Goal: Information Seeking & Learning: Learn about a topic

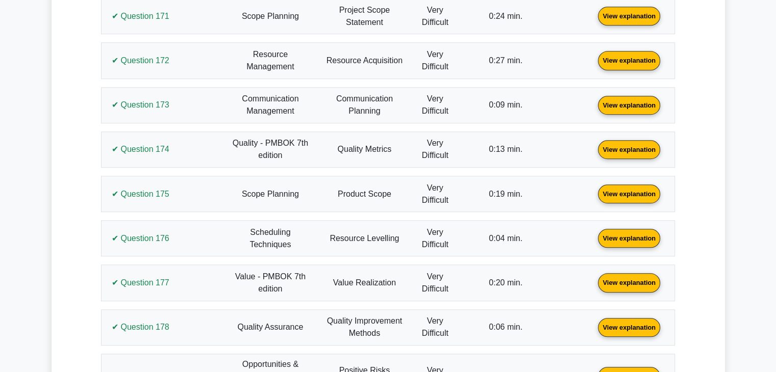
scroll to position [8659, 0]
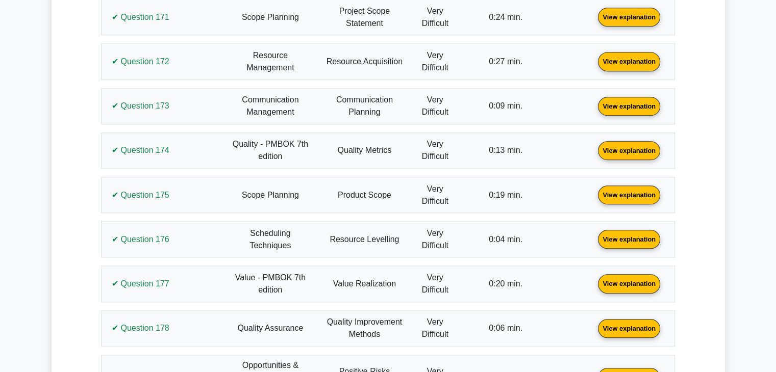
click at [608, 235] on link "View explanation" at bounding box center [629, 239] width 70 height 9
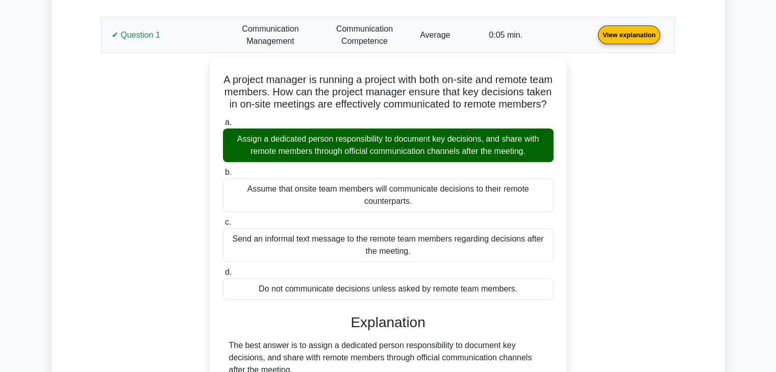
scroll to position [431, 0]
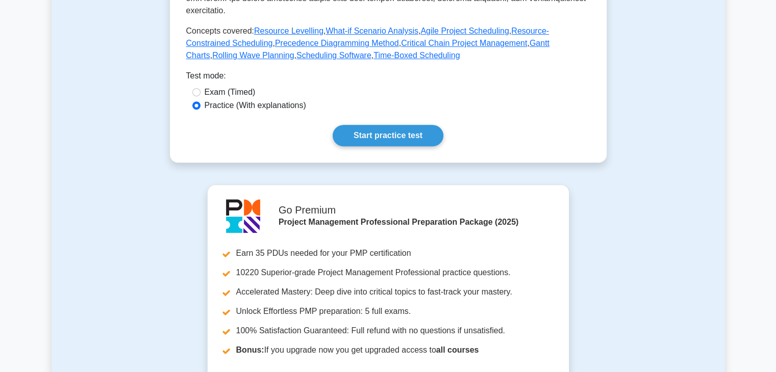
scroll to position [484, 0]
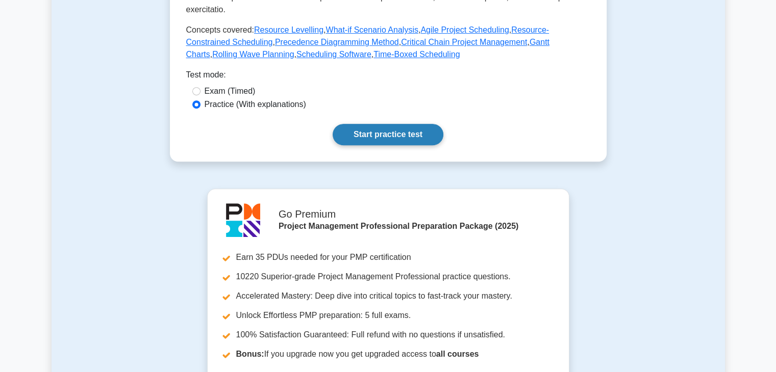
click at [385, 131] on link "Start practice test" at bounding box center [388, 134] width 111 height 21
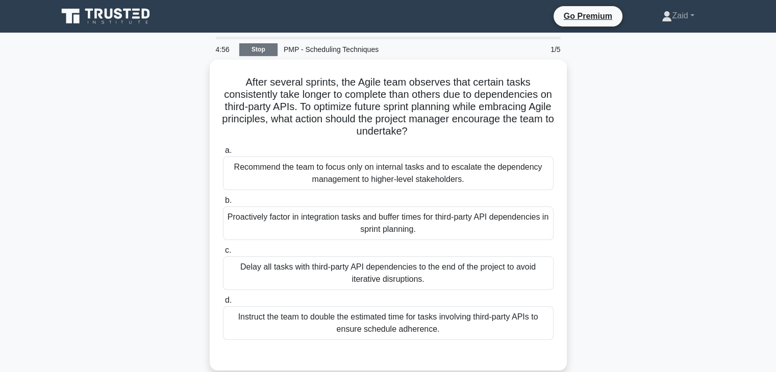
click at [261, 51] on link "Stop" at bounding box center [258, 49] width 38 height 13
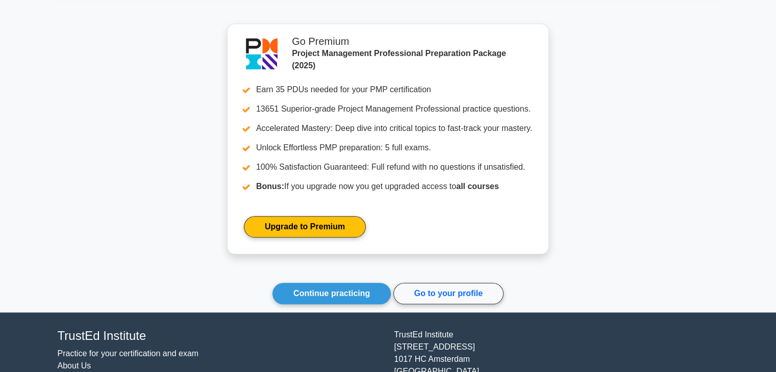
scroll to position [830, 0]
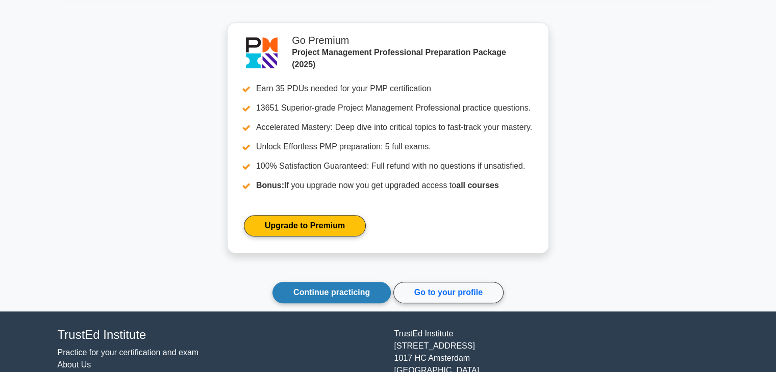
click at [296, 293] on link "Continue practicing" at bounding box center [331, 292] width 118 height 21
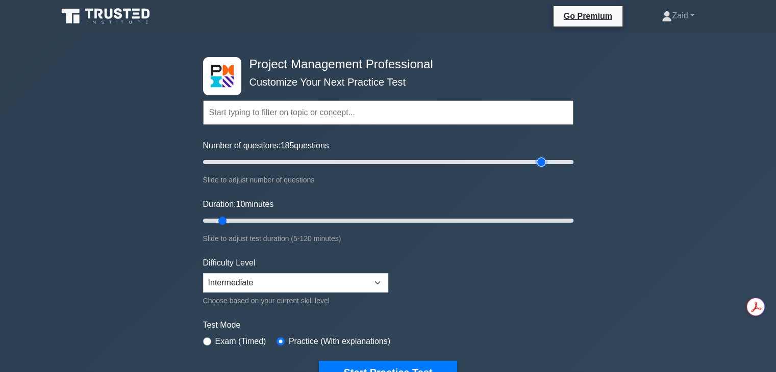
click at [538, 161] on input "Number of questions: 185 questions" at bounding box center [388, 162] width 370 height 12
type input "180"
click at [534, 162] on input "Number of questions: 180 questions" at bounding box center [388, 162] width 370 height 12
type input "120"
click at [570, 217] on input "Duration: 120 minutes" at bounding box center [388, 221] width 370 height 12
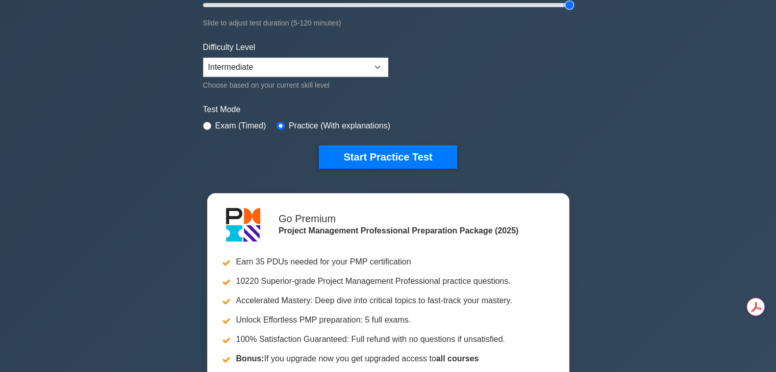
scroll to position [216, 0]
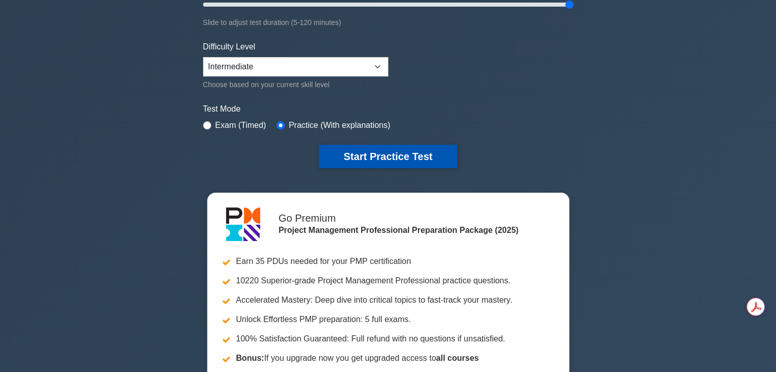
click at [422, 159] on button "Start Practice Test" at bounding box center [388, 156] width 138 height 23
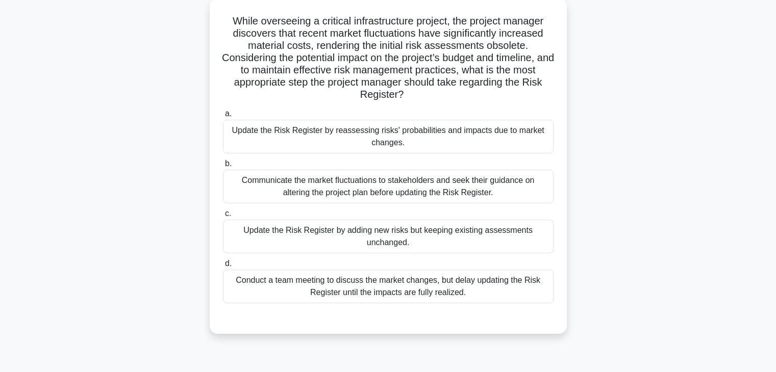
scroll to position [63, 0]
